Goal: Task Accomplishment & Management: Manage account settings

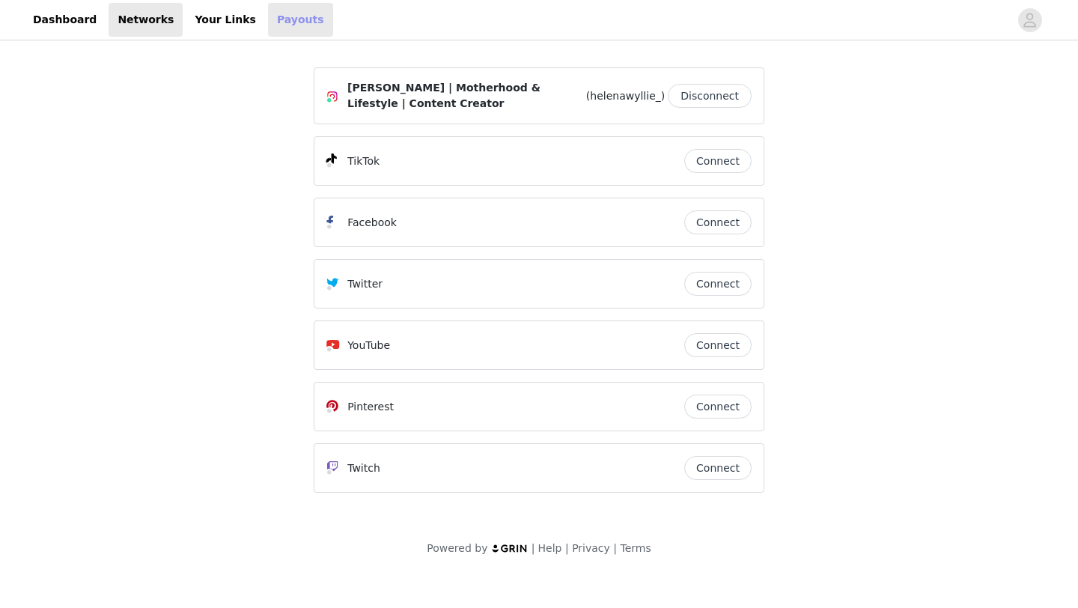
click at [270, 22] on link "Payouts" at bounding box center [300, 20] width 65 height 34
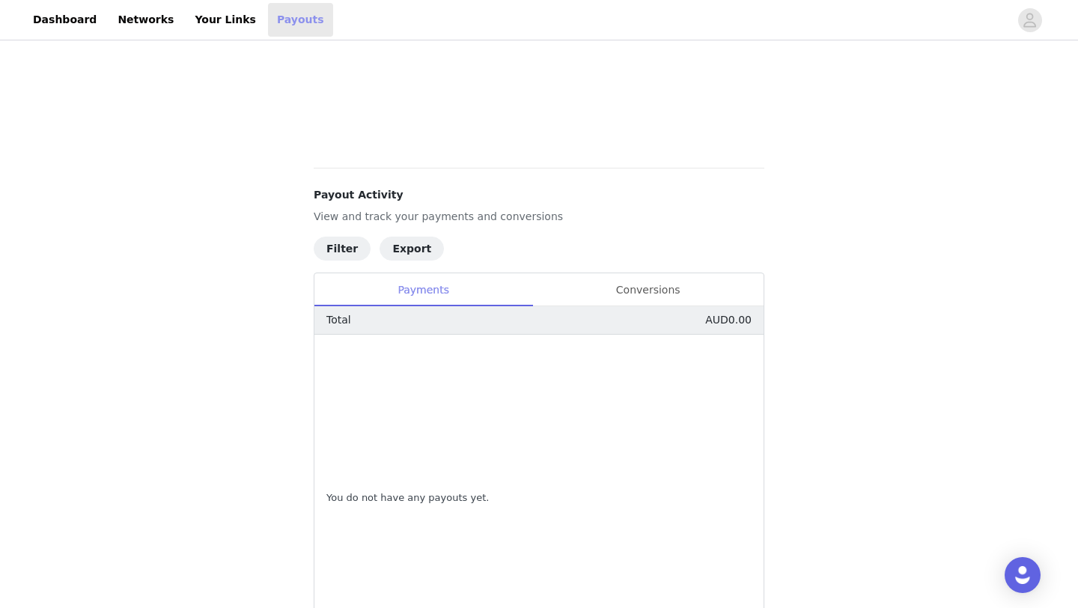
scroll to position [435, 0]
click at [643, 291] on div "Conversions" at bounding box center [647, 290] width 231 height 34
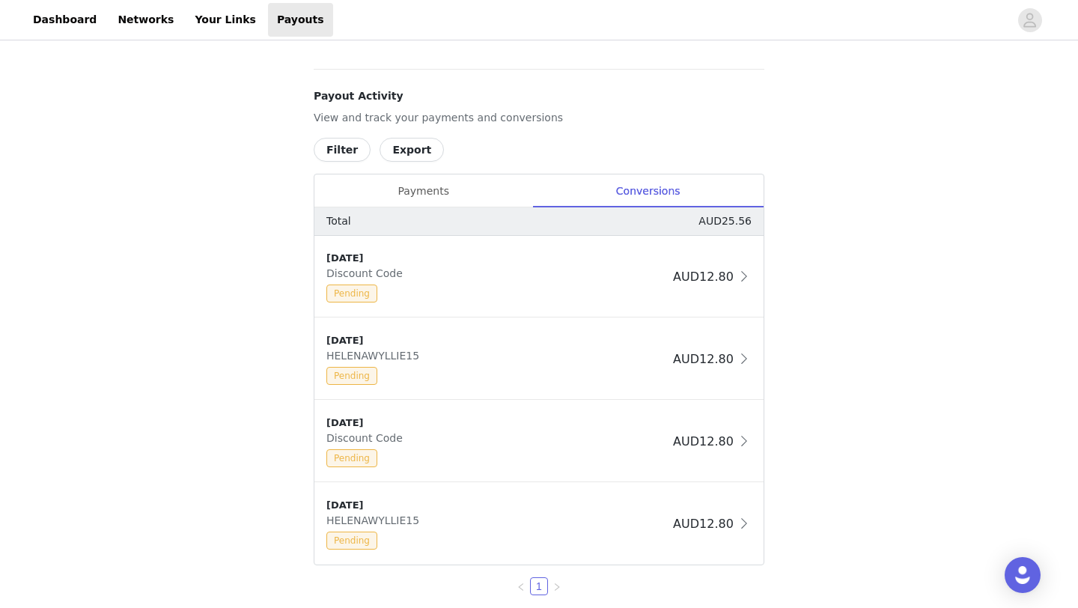
scroll to position [590, 0]
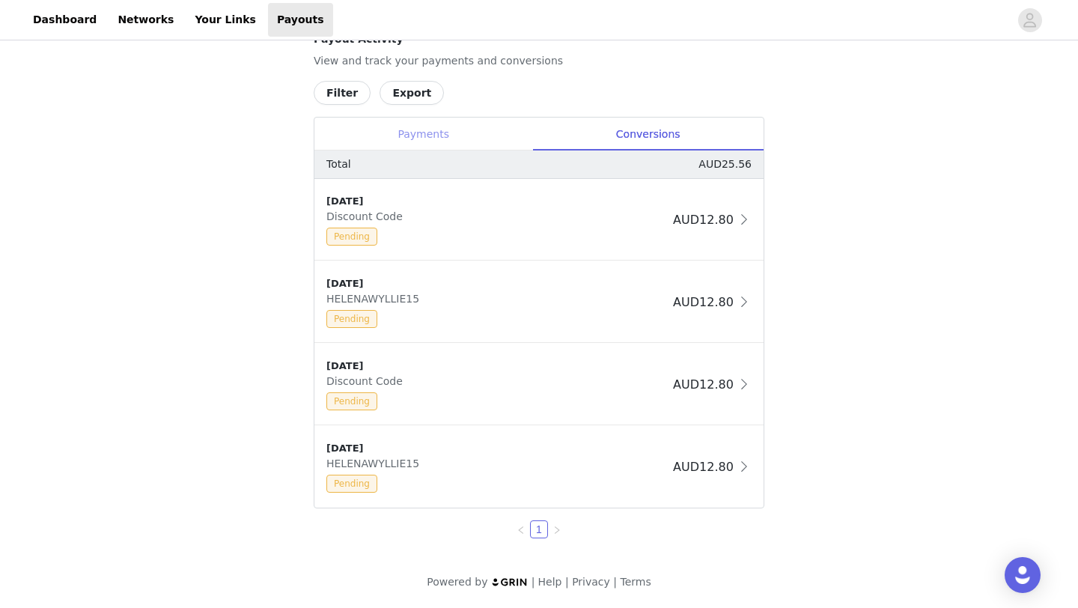
click at [410, 141] on div "Payments" at bounding box center [423, 135] width 218 height 34
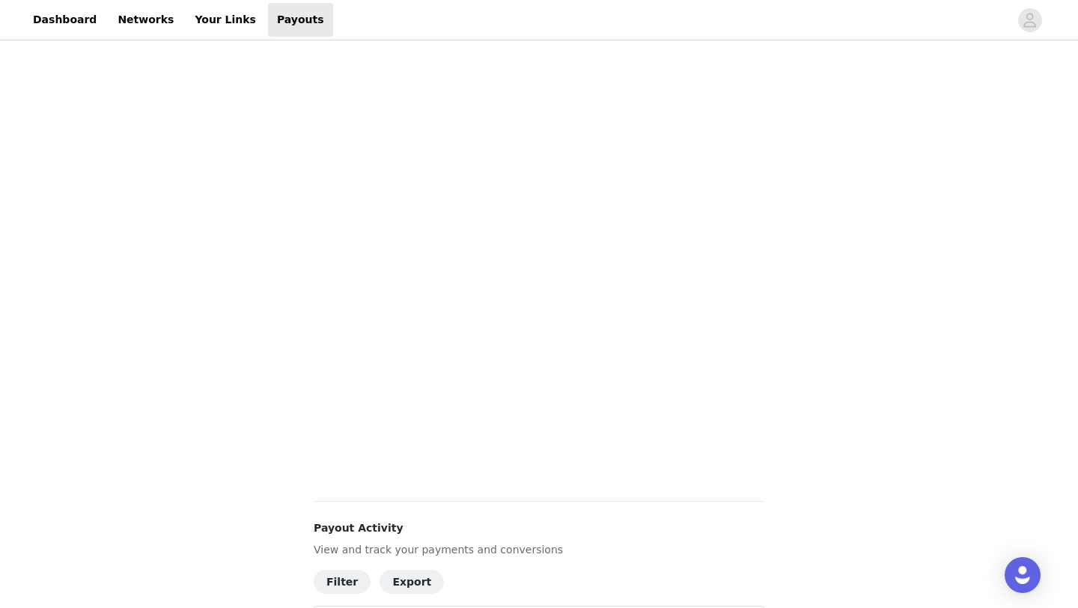
scroll to position [0, 0]
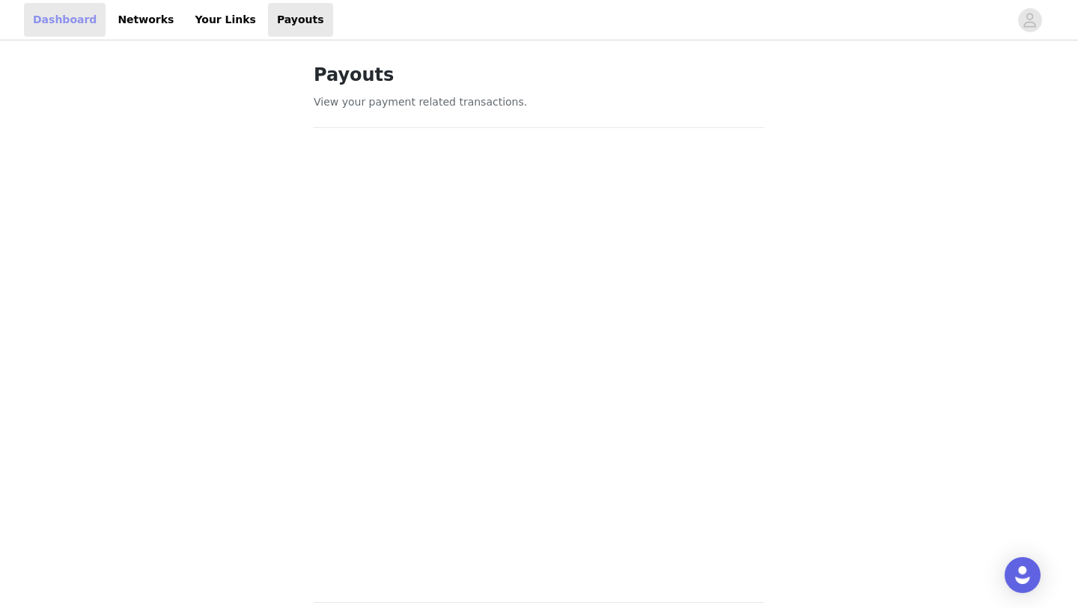
click at [75, 20] on link "Dashboard" at bounding box center [65, 20] width 82 height 34
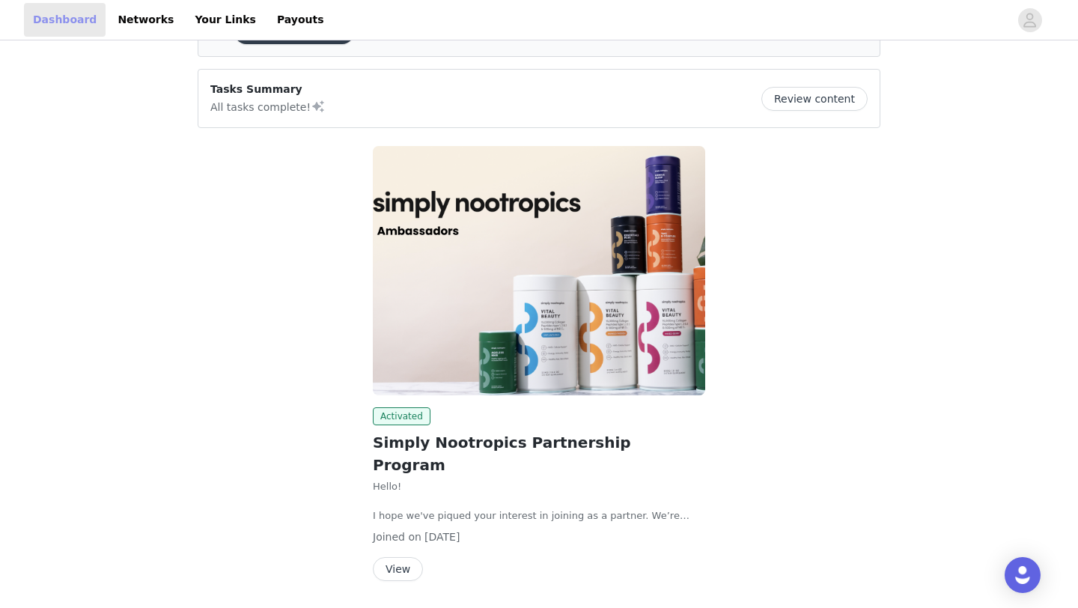
scroll to position [118, 0]
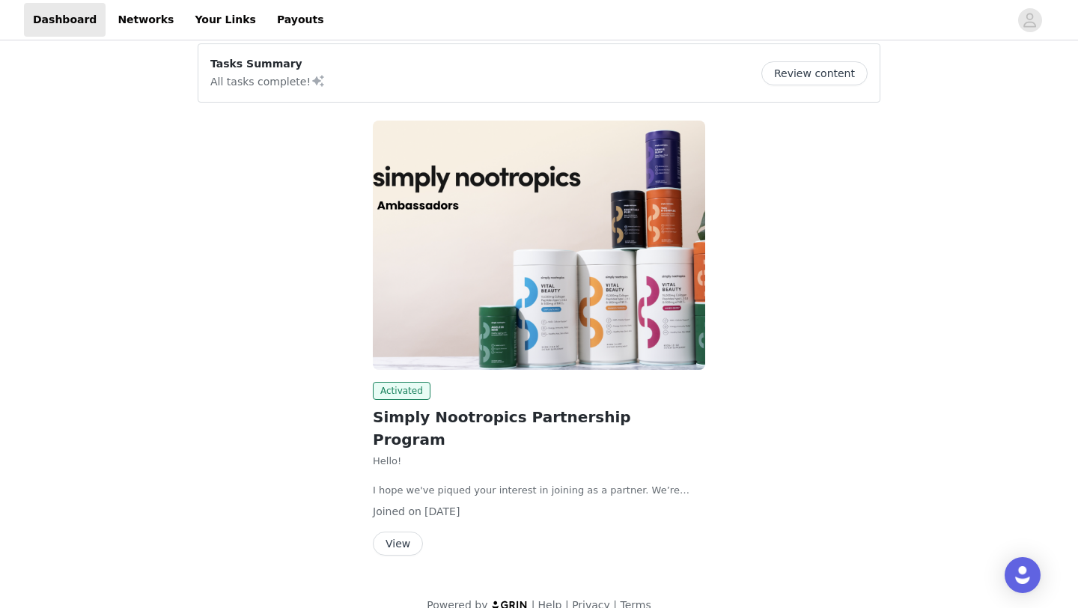
click at [392, 532] on button "View" at bounding box center [398, 544] width 50 height 24
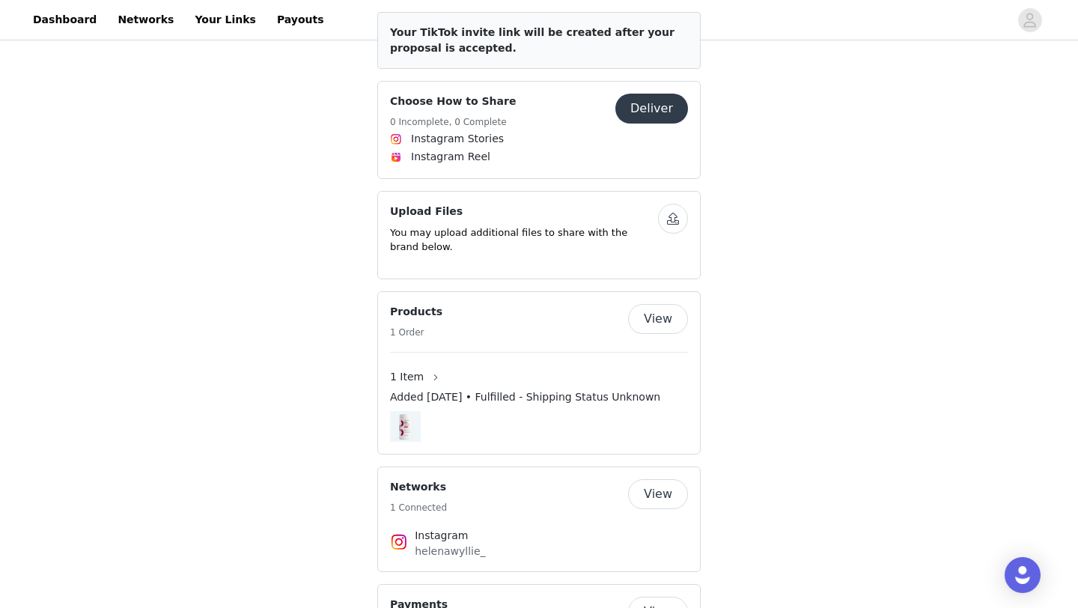
scroll to position [977, 0]
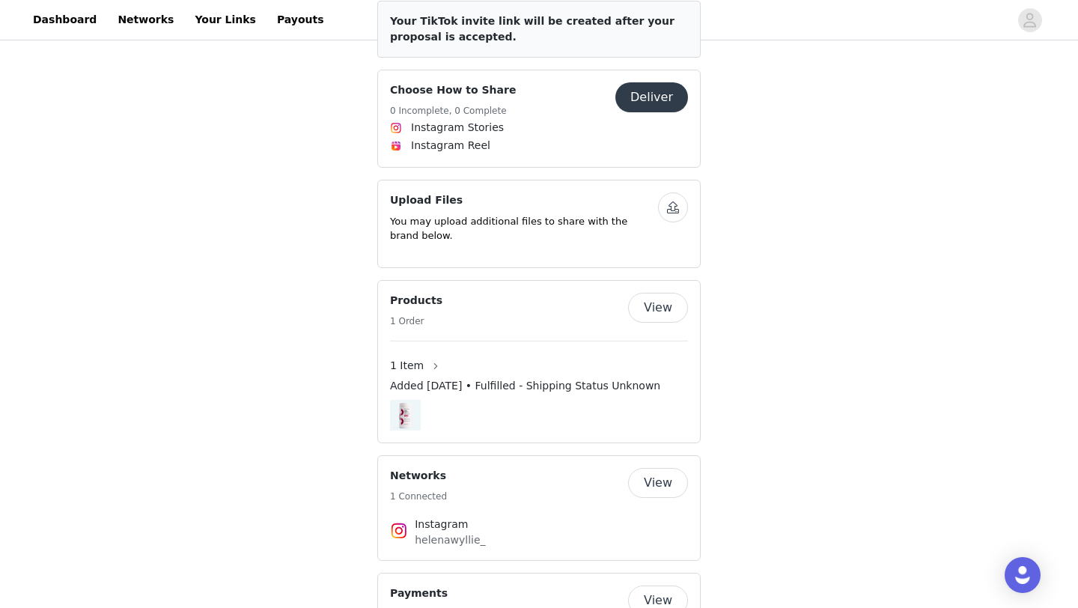
click at [674, 585] on button "View" at bounding box center [658, 600] width 60 height 30
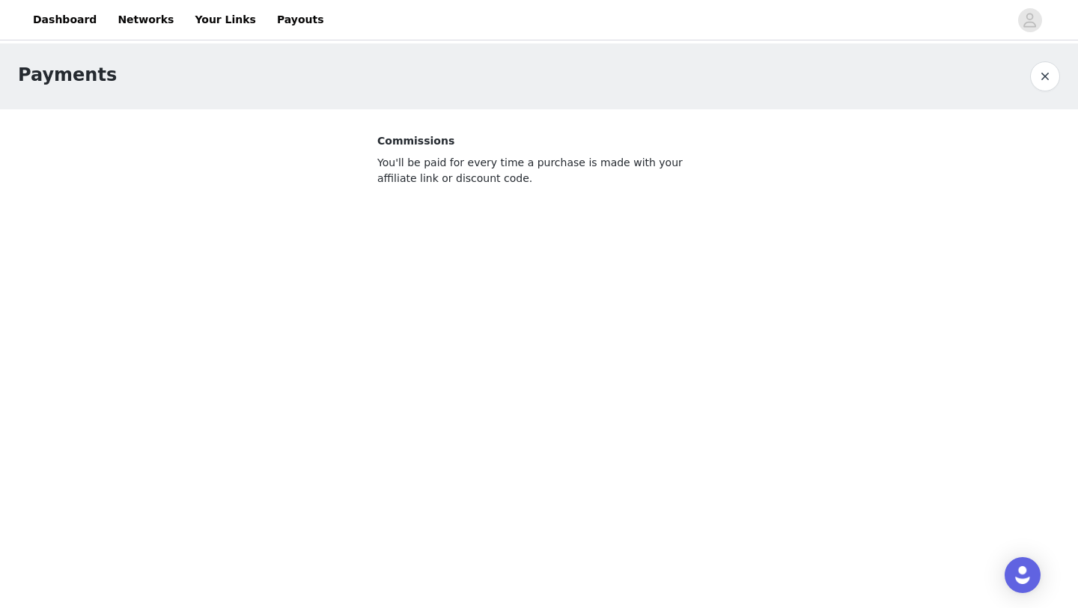
click at [1041, 78] on button "button" at bounding box center [1045, 76] width 30 height 30
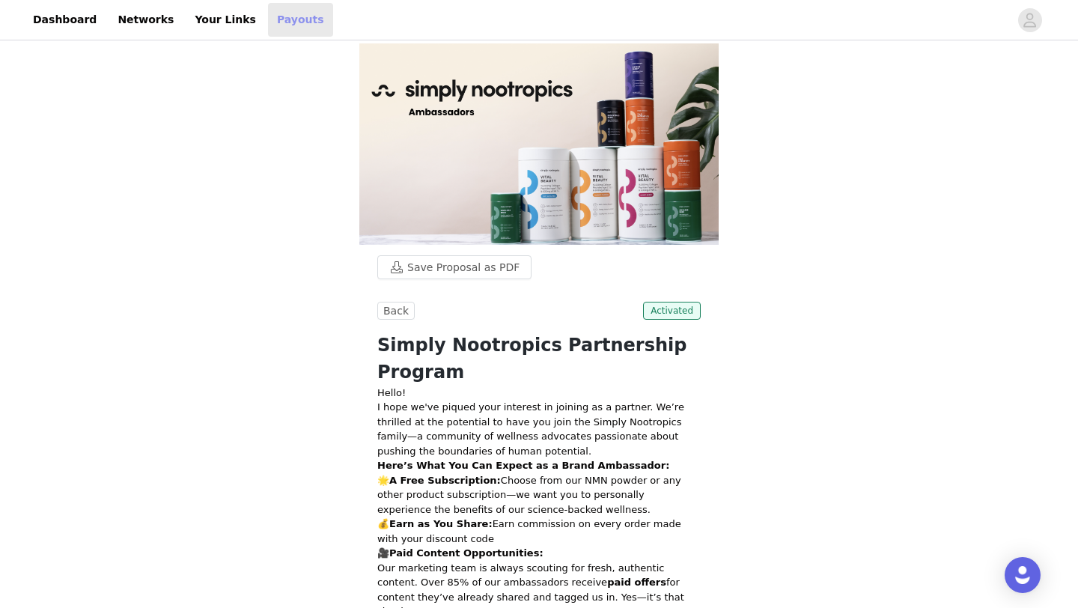
click at [268, 17] on link "Payouts" at bounding box center [300, 20] width 65 height 34
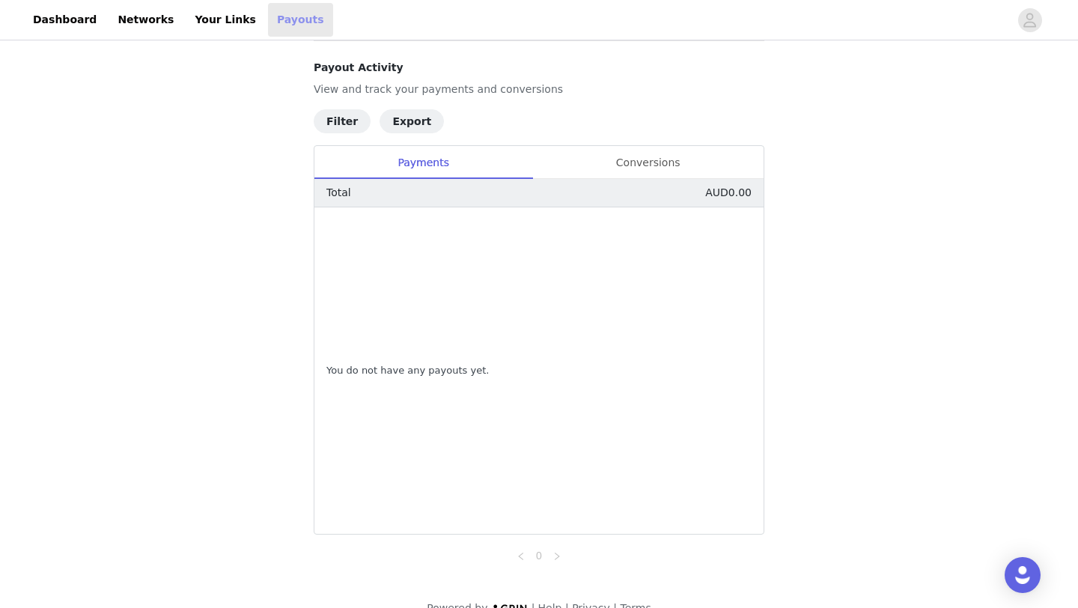
scroll to position [562, 0]
click at [592, 153] on div "Conversions" at bounding box center [647, 162] width 231 height 34
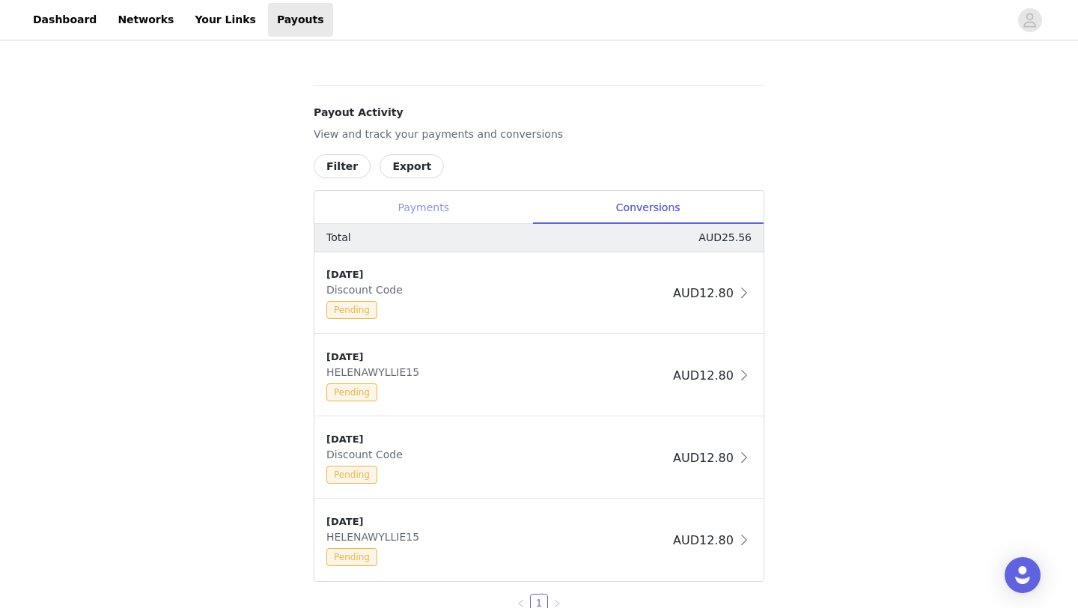
scroll to position [590, 0]
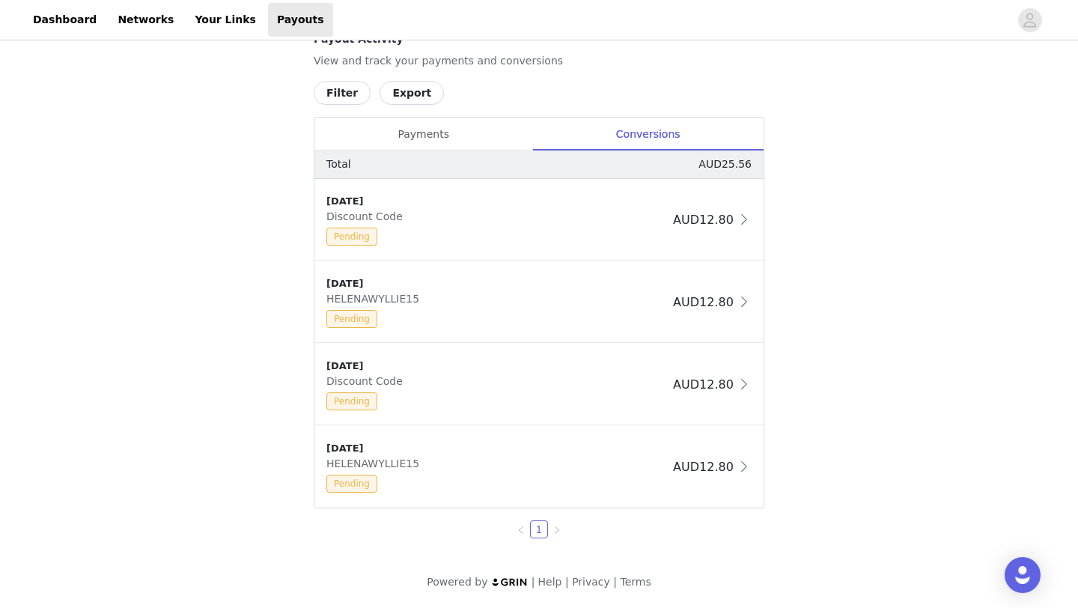
click at [388, 153] on div "Total AUD25.56" at bounding box center [538, 164] width 449 height 28
click at [407, 127] on div "Payments" at bounding box center [423, 135] width 218 height 34
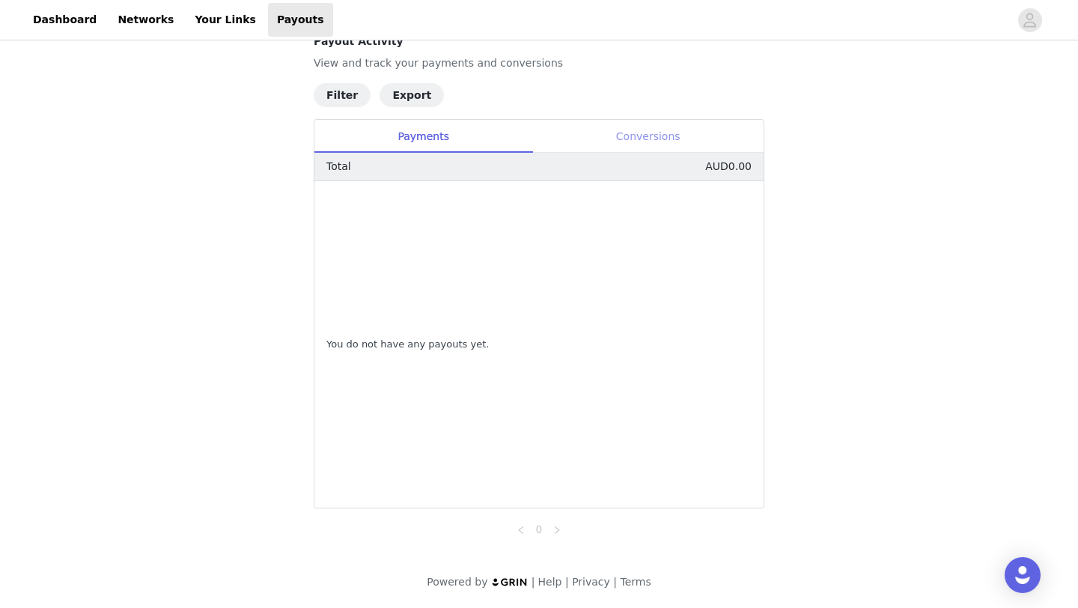
click at [621, 150] on div "Conversions" at bounding box center [647, 137] width 231 height 34
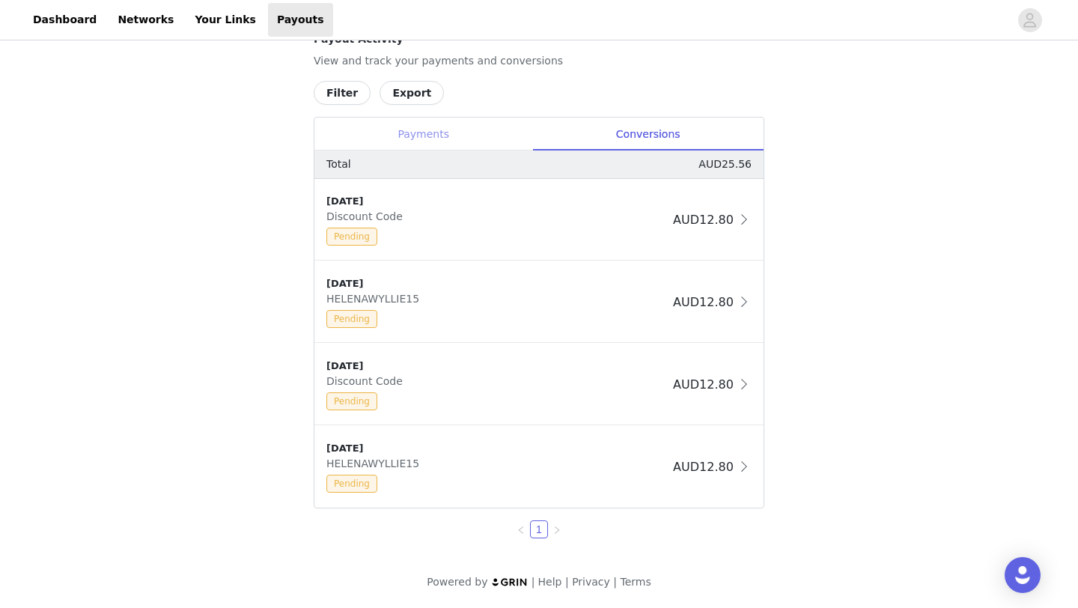
click at [371, 129] on div "Payments" at bounding box center [423, 135] width 218 height 34
